Goal: Transaction & Acquisition: Purchase product/service

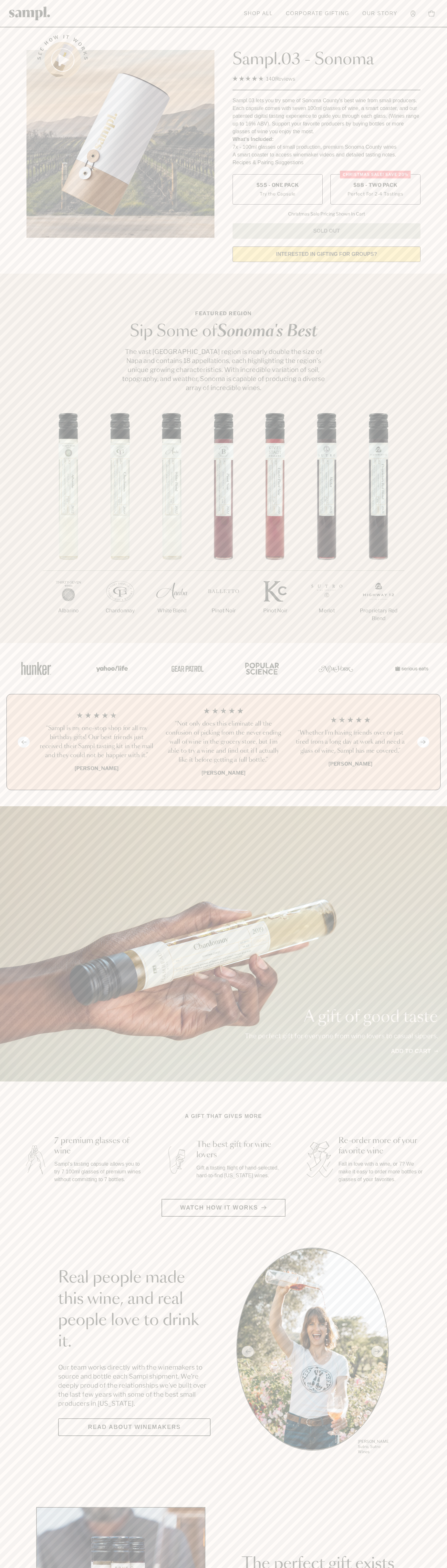
click at [375, 186] on span "$88 - Two Pack" at bounding box center [375, 185] width 44 height 7
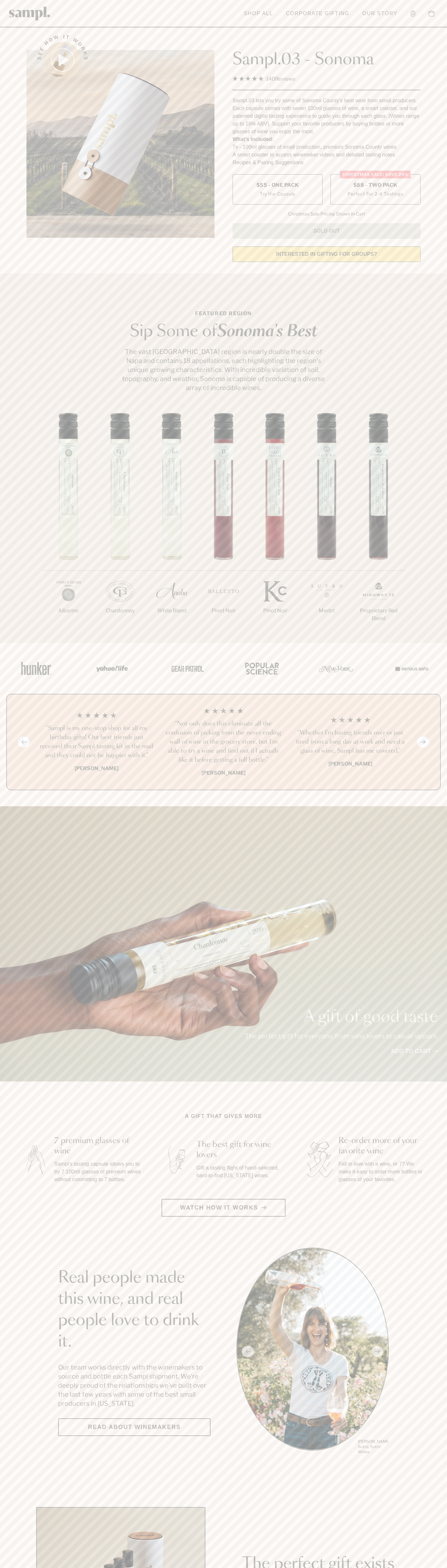
click at [224, 743] on h3 "“Not only does this eliminate all the confusion of picking from the never endin…" at bounding box center [223, 742] width 116 height 45
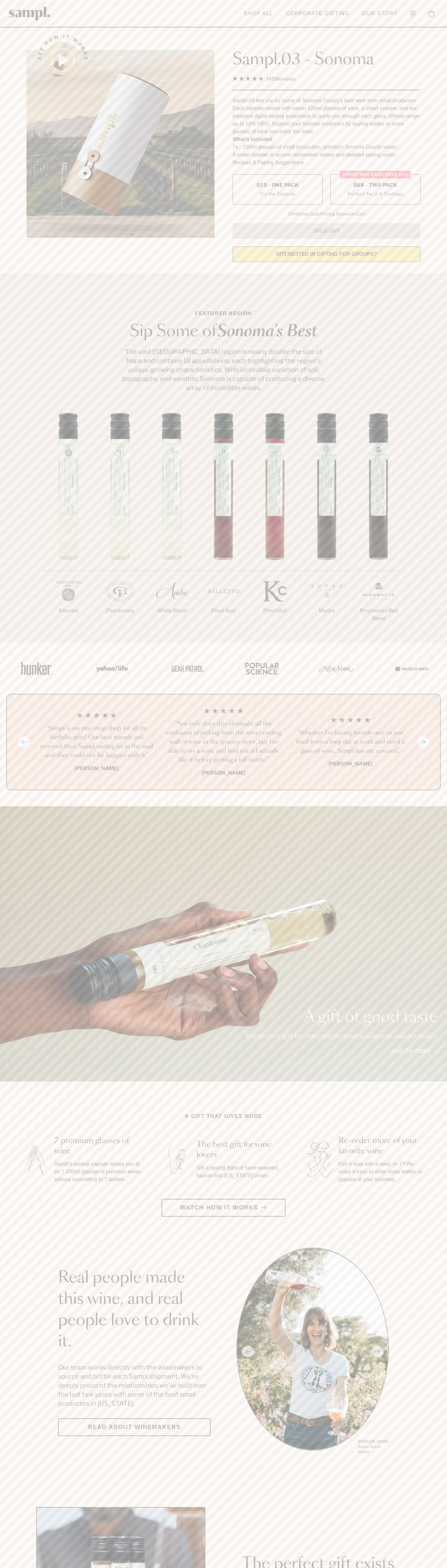
click at [327, 7] on link "Corporate Gifting" at bounding box center [317, 13] width 70 height 14
click at [422, 1377] on section "Real people made this wine, and real people love to drink it. Our team works di…" at bounding box center [224, 1351] width 447 height 208
click at [434, 1567] on html "Skip to main content Toggle navigation menu Shop All Corporate Gifting Our Stor…" at bounding box center [224, 1513] width 447 height 3026
click at [21, 1080] on div "A gift of good taste The perfect gift for everyone from wine lovers to casual s…" at bounding box center [224, 944] width 447 height 275
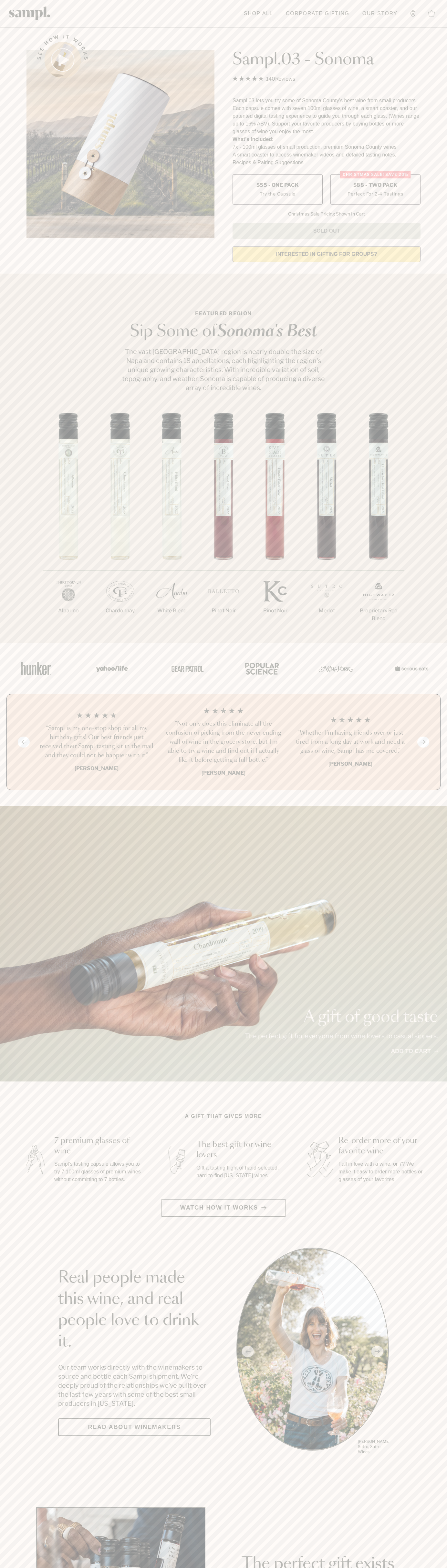
click at [375, 190] on label "Christmas SALE! Save 20% $88 - Two Pack Perfect For 2-4 Tastings" at bounding box center [375, 189] width 90 height 30
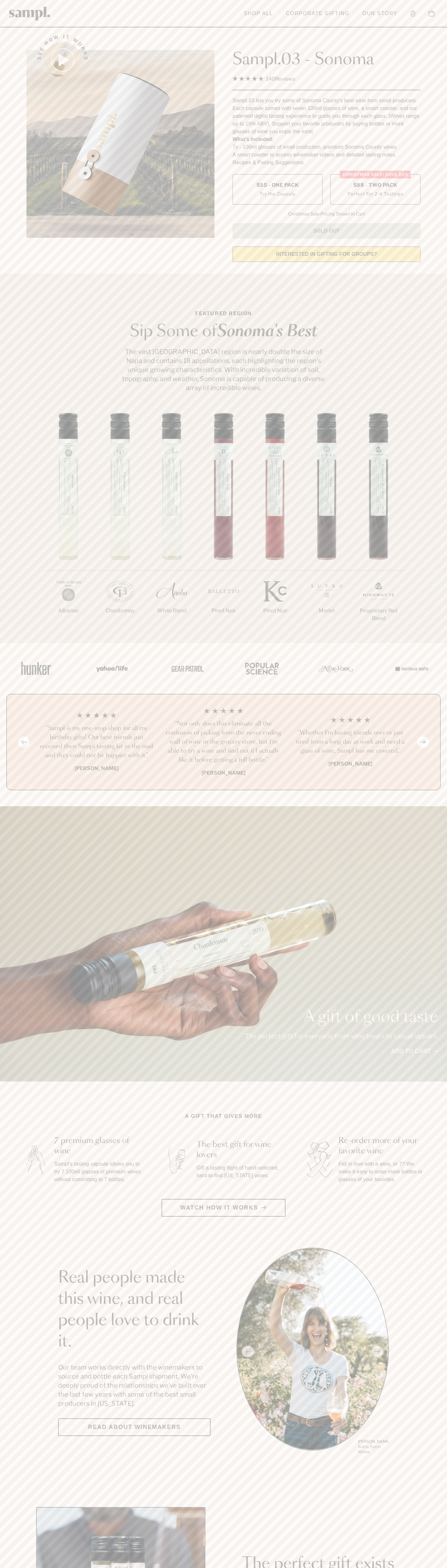
click at [224, 743] on h3 "“Not only does this eliminate all the confusion of picking from the never endin…" at bounding box center [223, 742] width 116 height 45
